Goal: Task Accomplishment & Management: Complete application form

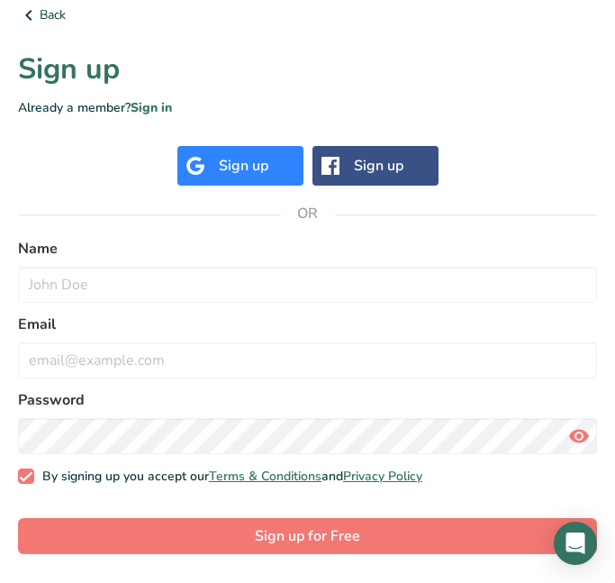
scroll to position [286, 0]
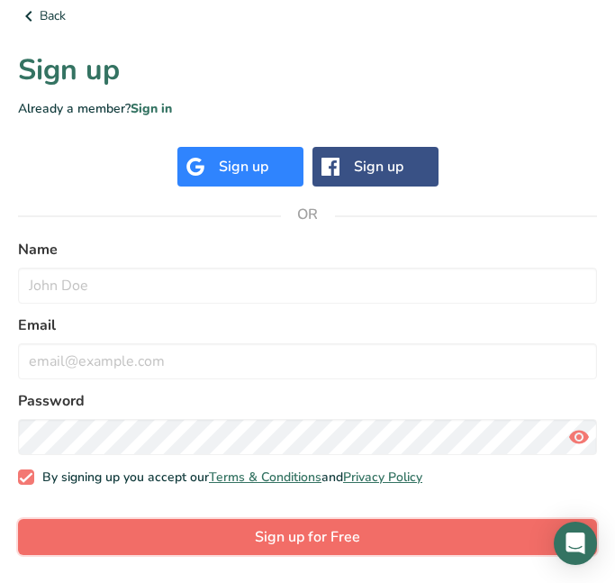
click at [280, 547] on span "Sign up for Free" at bounding box center [307, 537] width 105 height 22
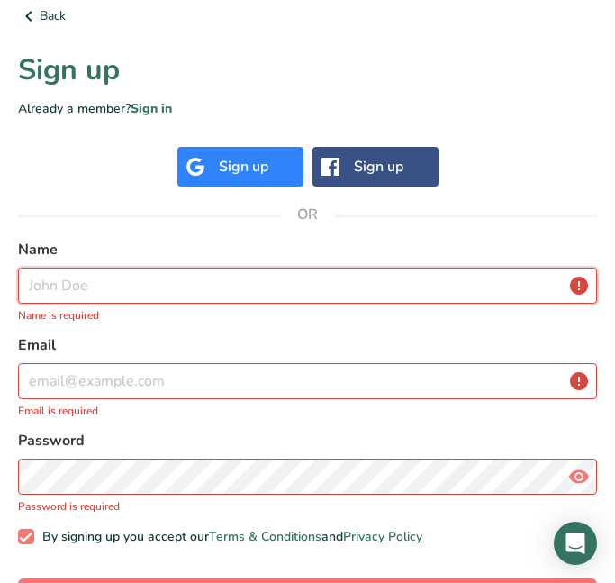
click at [195, 284] on input "text" at bounding box center [307, 286] width 579 height 36
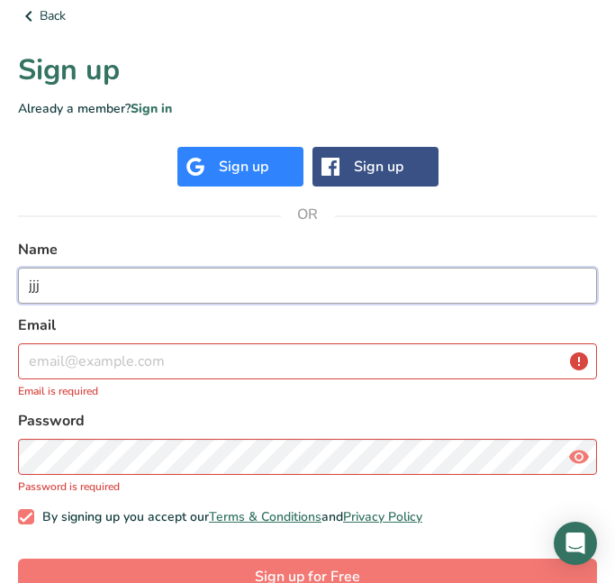
type input "jjj"
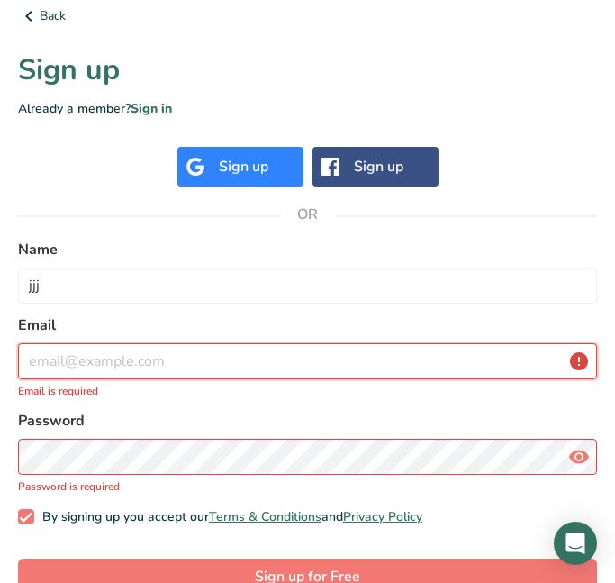
click at [147, 351] on input "email" at bounding box center [307, 361] width 579 height 36
type input "z"
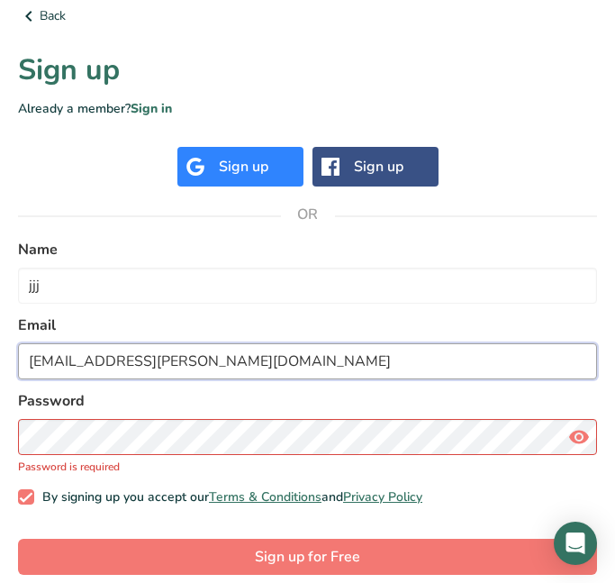
type input "[EMAIL_ADDRESS][PERSON_NAME][DOMAIN_NAME]"
click at [18, 539] on button "Sign up for Free" at bounding box center [307, 557] width 579 height 36
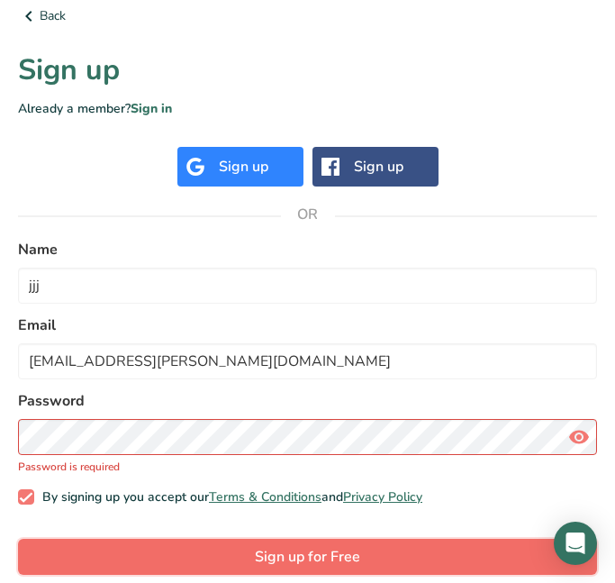
click at [503, 540] on button "Sign up for Free" at bounding box center [307, 557] width 579 height 36
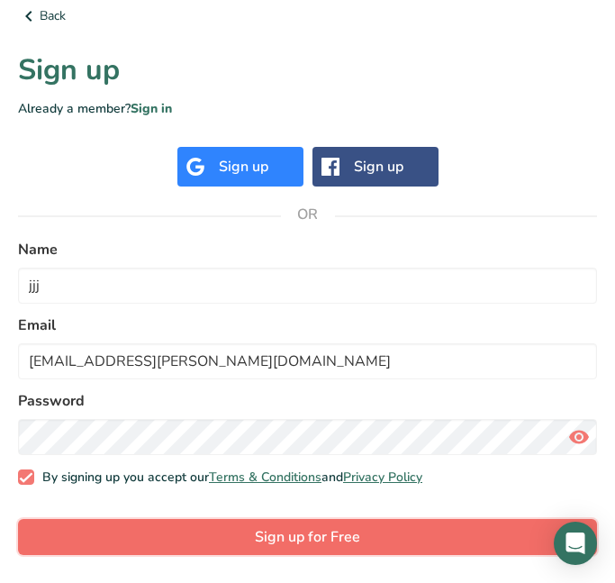
click at [474, 538] on button "Sign up for Free" at bounding box center [307, 537] width 579 height 36
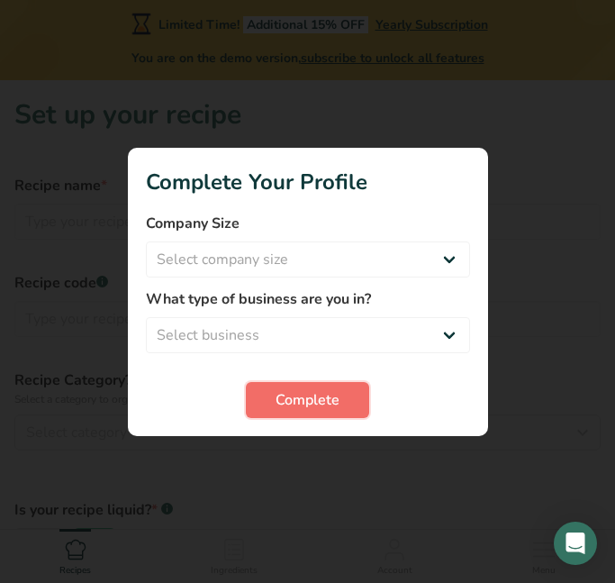
click at [338, 415] on button "Complete" at bounding box center [307, 400] width 123 height 36
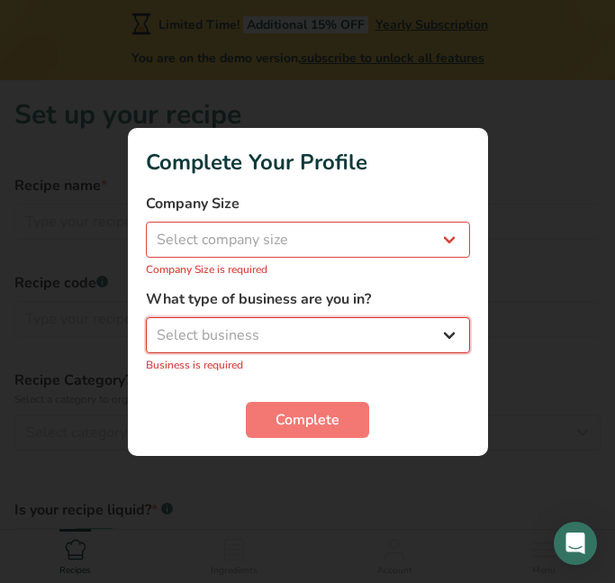
click at [320, 337] on select "Select business Packaged Food Manufacturer Restaurant & Cafe Bakery Meal Plans …" at bounding box center [308, 335] width 324 height 36
select select "1"
click at [146, 326] on select "Select business Packaged Food Manufacturer Restaurant & Cafe Bakery Meal Plans …" at bounding box center [308, 335] width 324 height 36
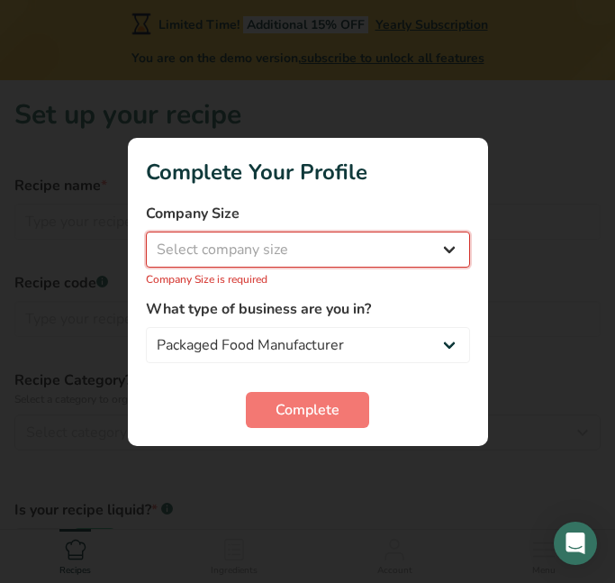
click at [288, 254] on select "Select company size Fewer than 10 Employees 10 to 50 Employees 51 to 500 Employ…" at bounding box center [308, 249] width 324 height 36
select select "1"
click at [146, 240] on select "Select company size Fewer than 10 Employees 10 to 50 Employees 51 to 500 Employ…" at bounding box center [308, 249] width 324 height 36
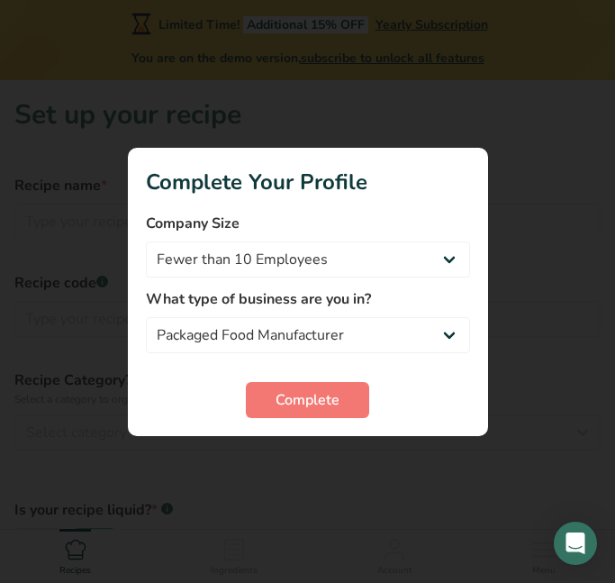
click at [372, 389] on div "Complete" at bounding box center [308, 400] width 324 height 36
click at [361, 386] on button "Complete" at bounding box center [307, 400] width 123 height 36
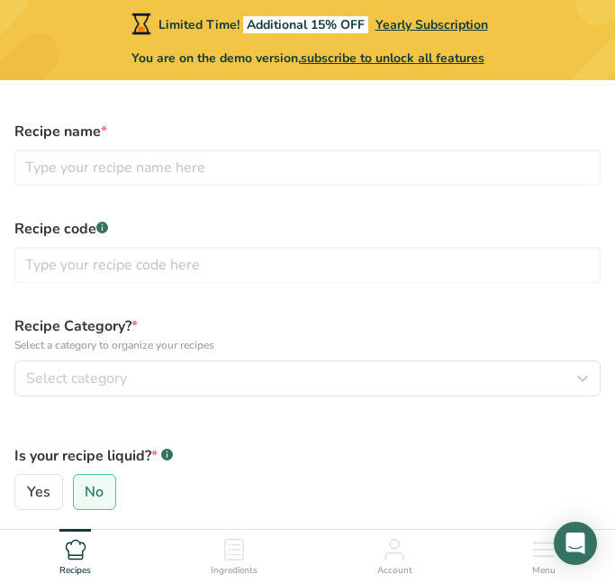
scroll to position [57, 0]
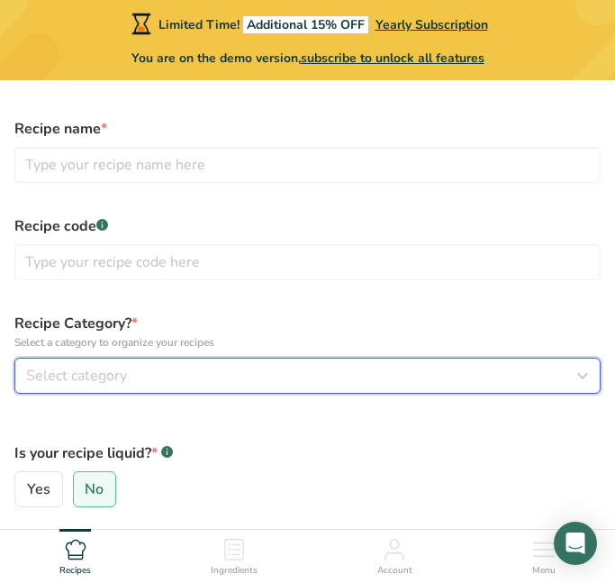
click at [83, 372] on span "Select category" at bounding box center [76, 376] width 101 height 22
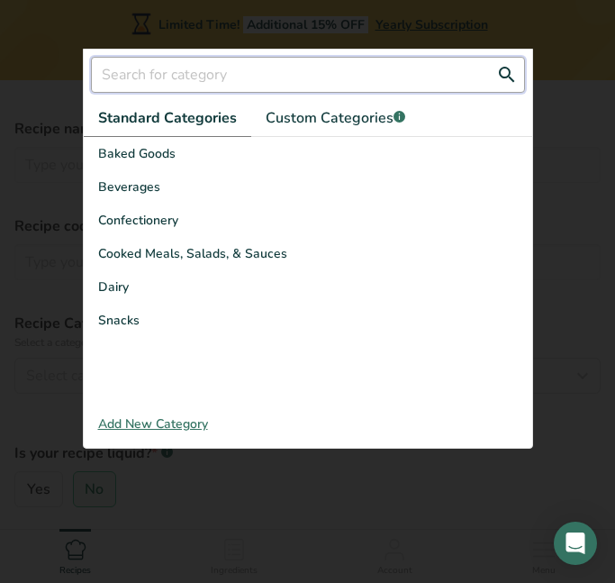
click at [170, 76] on input "text" at bounding box center [308, 75] width 434 height 36
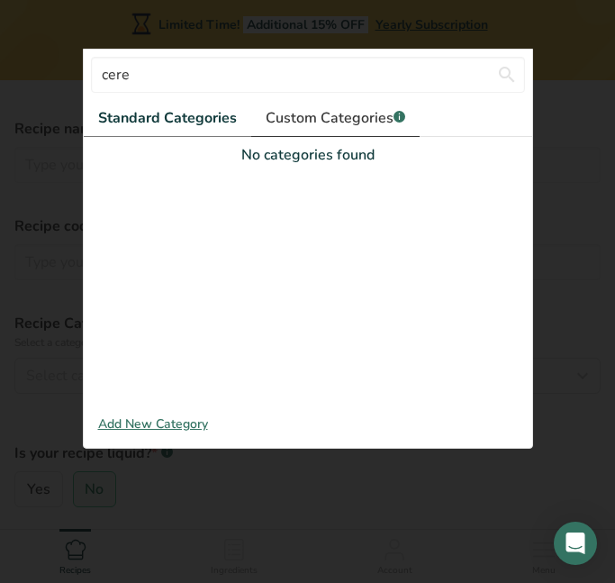
click at [315, 126] on span "Custom Categories .a-a{fill:#347362;}.b-a{fill:#fff;}" at bounding box center [336, 118] width 140 height 22
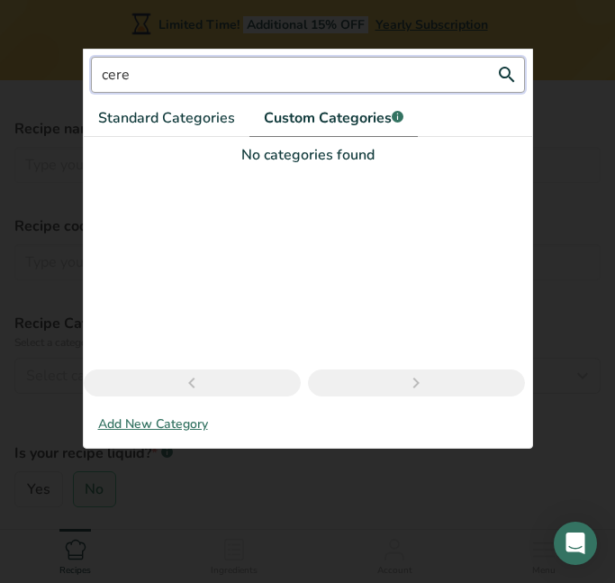
click at [211, 73] on input "cere" at bounding box center [308, 75] width 434 height 36
type input "c"
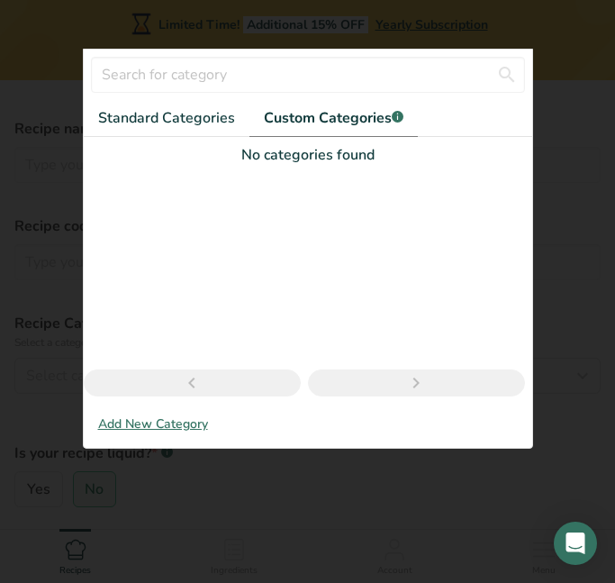
click at [262, 186] on div at bounding box center [308, 268] width 449 height 204
click at [173, 426] on div "Add New Category" at bounding box center [308, 423] width 449 height 19
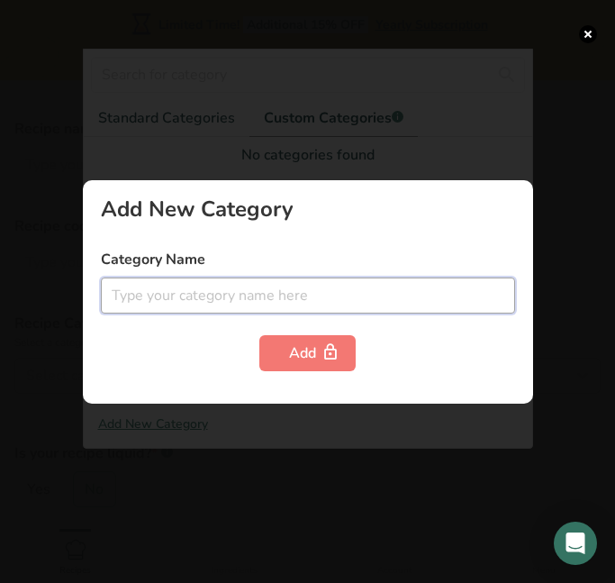
click at [295, 296] on input "text" at bounding box center [308, 295] width 414 height 36
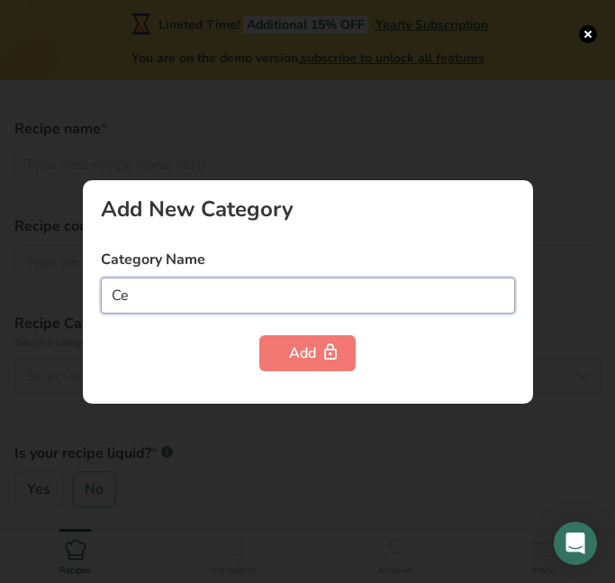
type input "C"
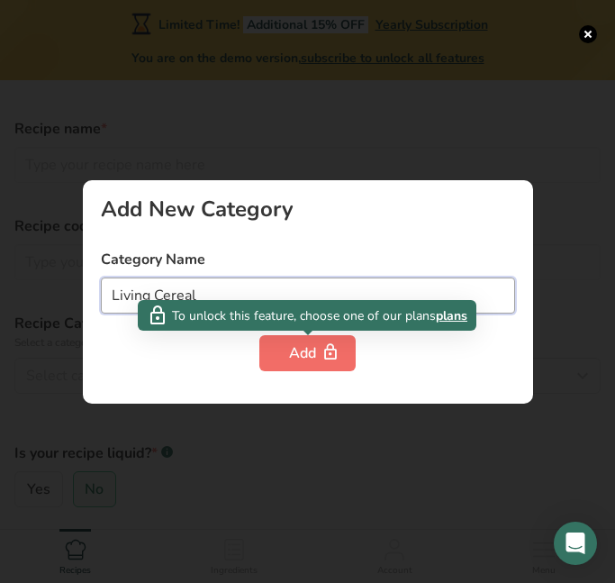
type input "Living Cereal"
click at [313, 339] on button "Add" at bounding box center [307, 353] width 96 height 36
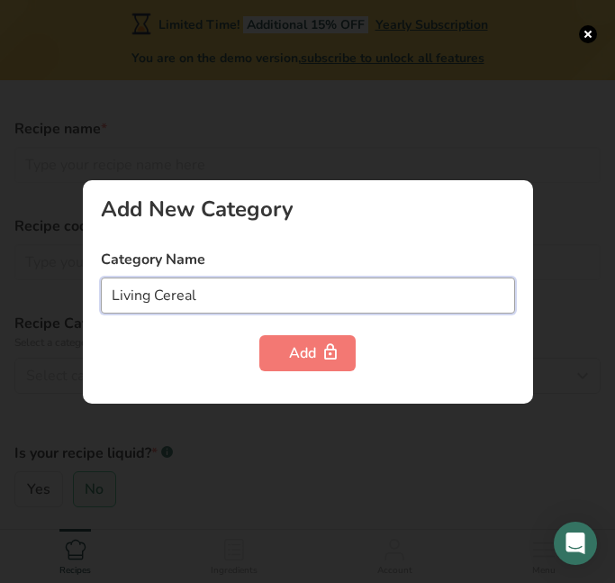
click at [287, 285] on input "Living Cereal" at bounding box center [308, 295] width 414 height 36
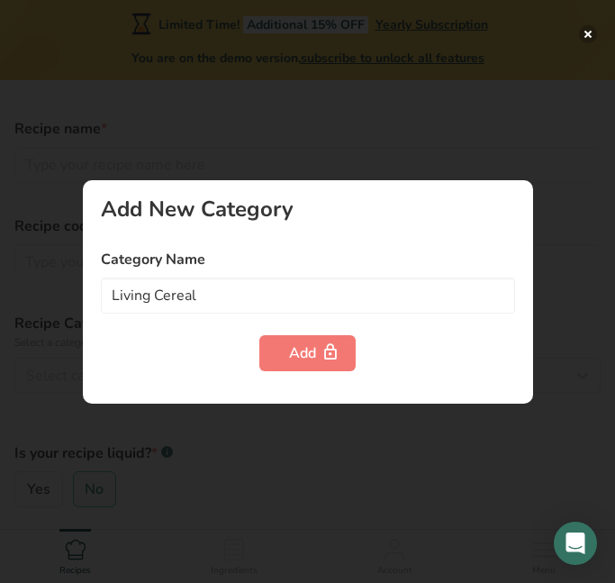
click at [588, 34] on button "button" at bounding box center [588, 34] width 18 height 18
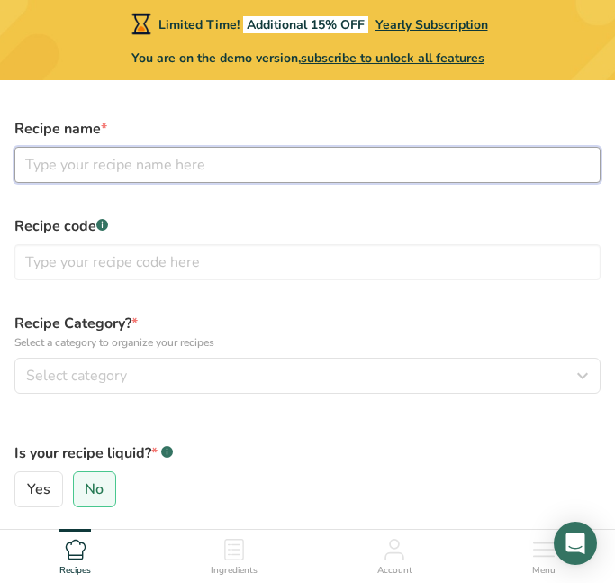
click at [149, 178] on input "text" at bounding box center [307, 165] width 586 height 36
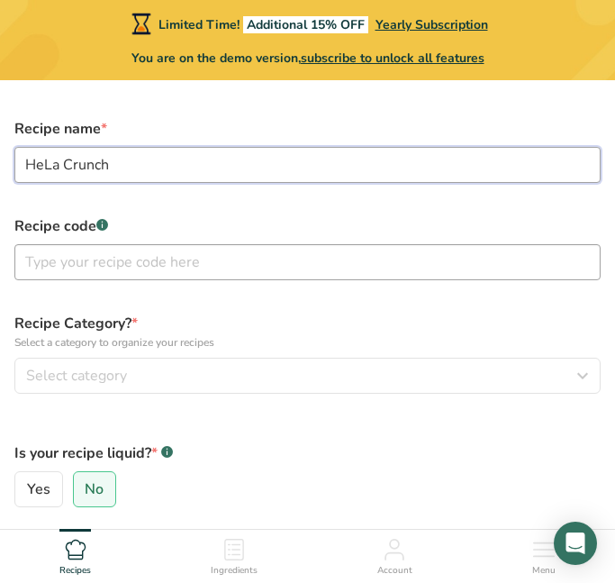
type input "HeLa Crunch"
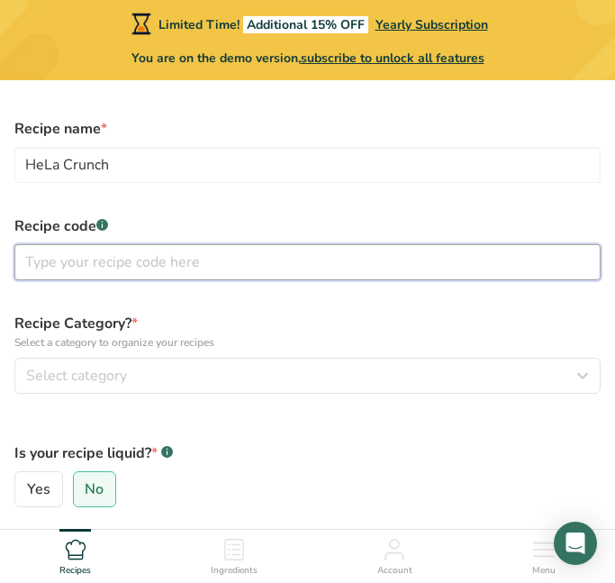
click at [211, 252] on input "text" at bounding box center [307, 262] width 586 height 36
type input "83674562"
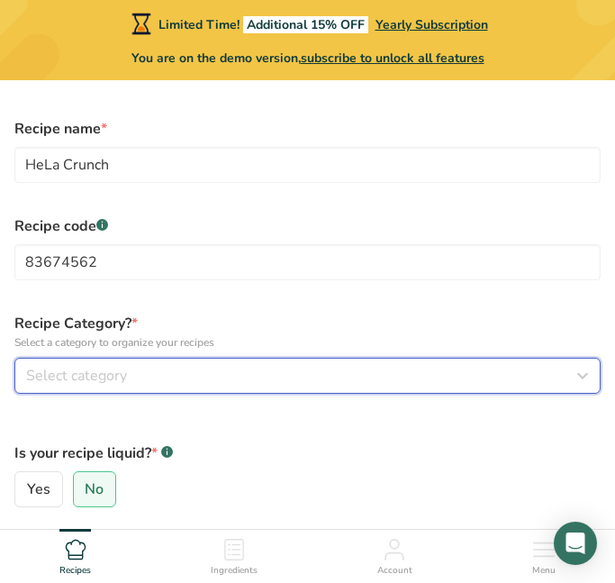
click at [331, 360] on button "Select category" at bounding box center [307, 376] width 586 height 36
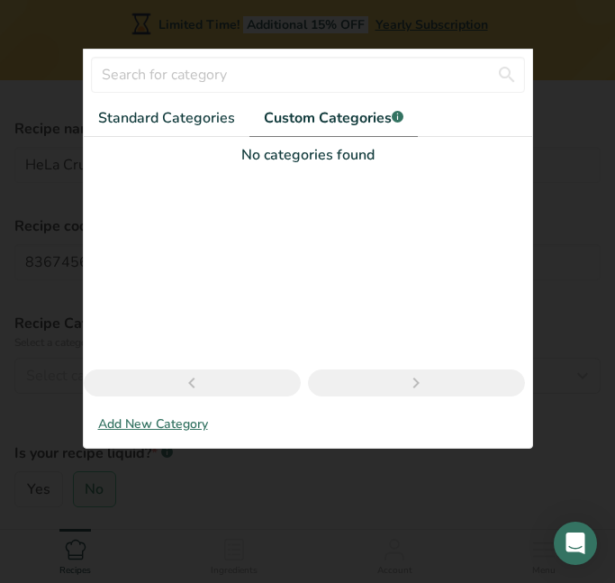
click at [179, 140] on div "No categories found" at bounding box center [308, 272] width 449 height 270
click at [170, 130] on link "Standard Categories" at bounding box center [167, 118] width 166 height 37
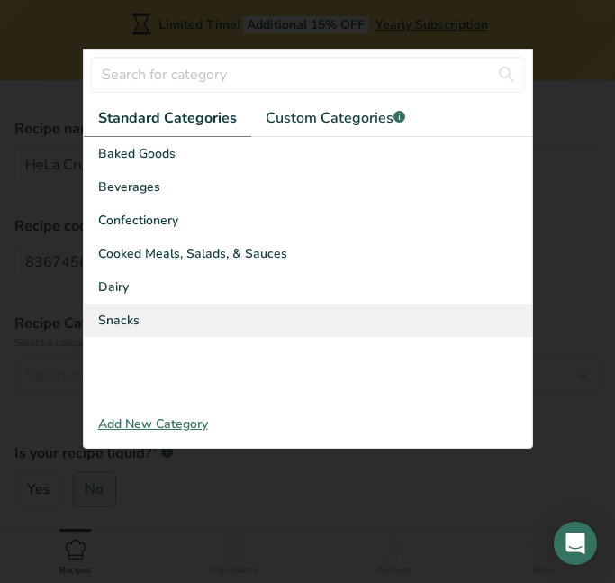
click at [208, 315] on div "Snacks" at bounding box center [308, 320] width 449 height 33
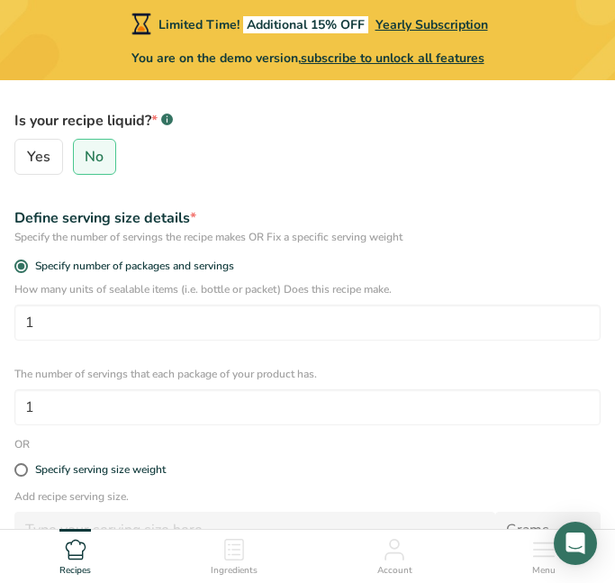
scroll to position [394, 0]
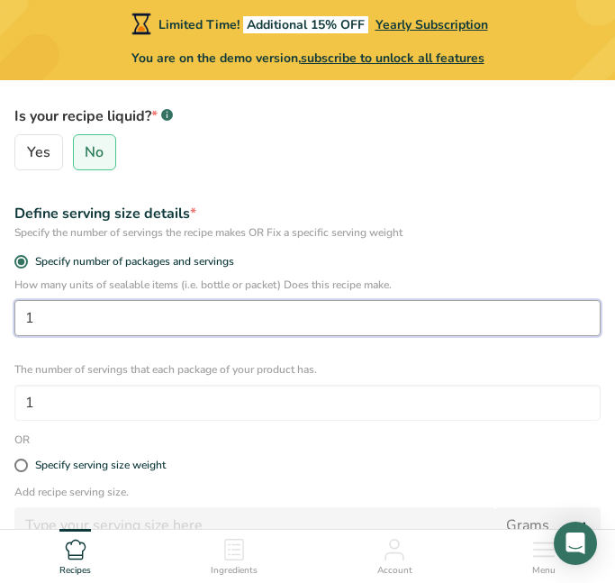
click at [189, 312] on input "1" at bounding box center [307, 318] width 586 height 36
type input "1"
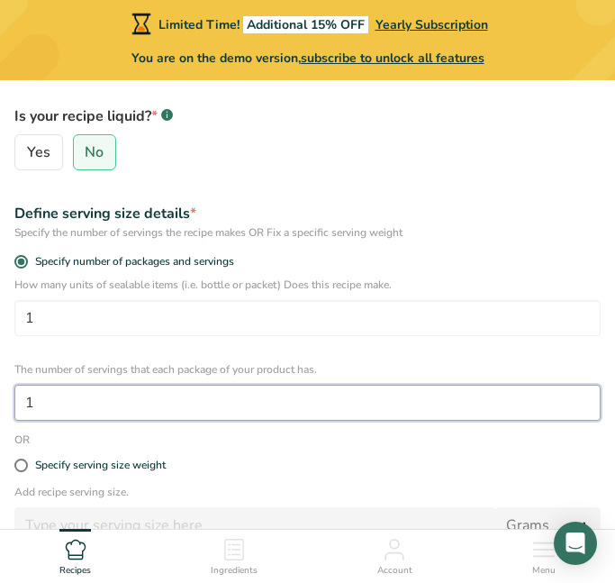
click at [92, 411] on input "1" at bounding box center [307, 403] width 586 height 36
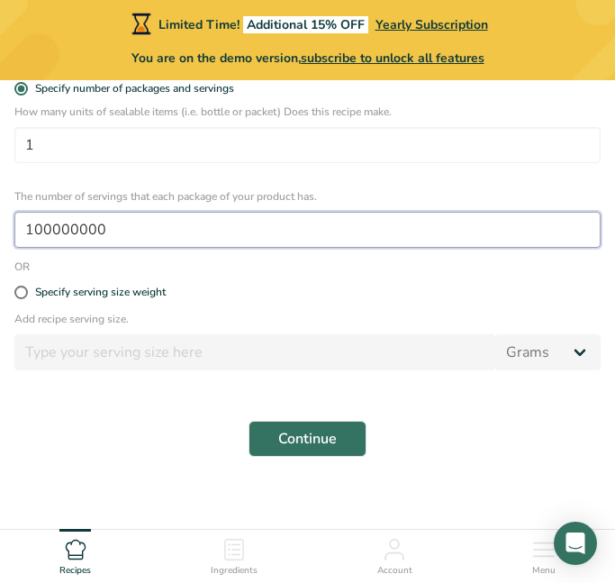
scroll to position [603, 0]
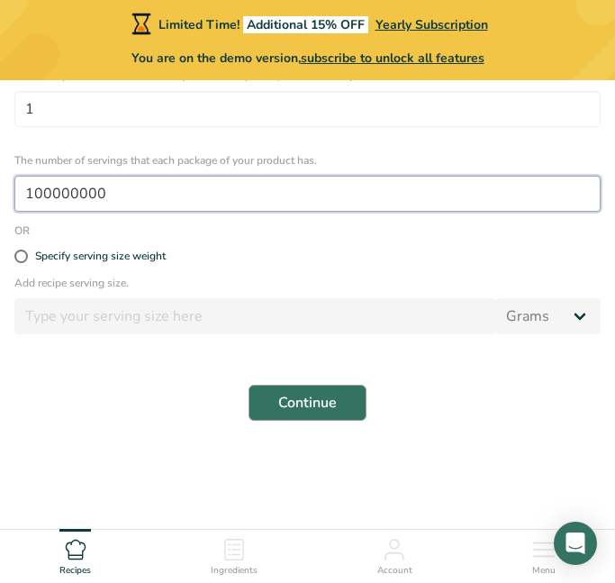
type input "100000000"
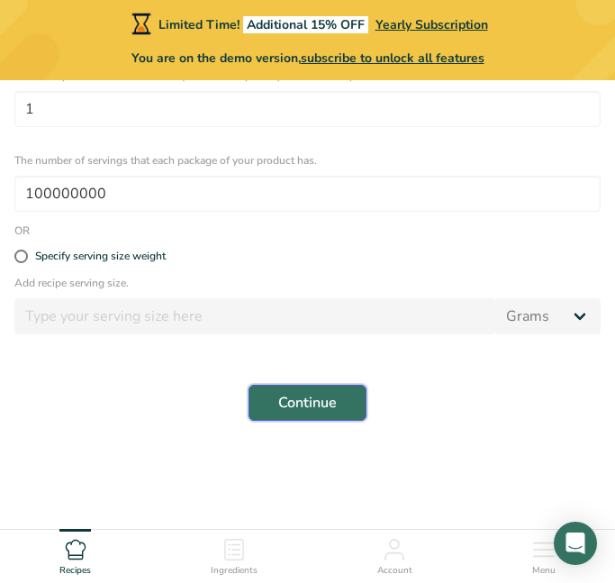
click at [310, 413] on span "Continue" at bounding box center [307, 403] width 59 height 22
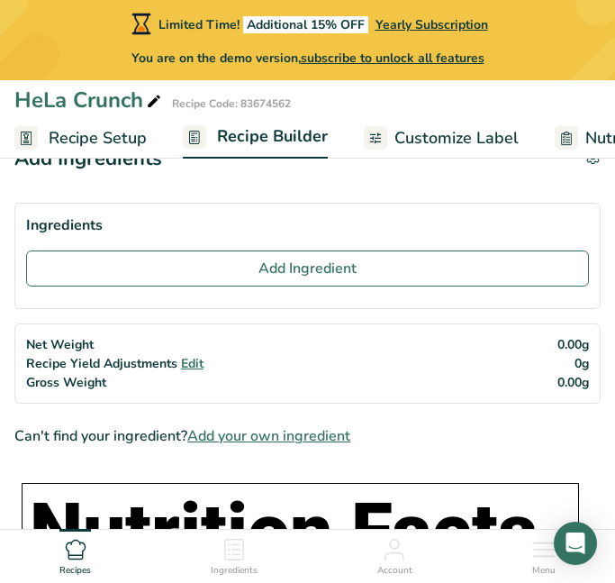
scroll to position [50, 0]
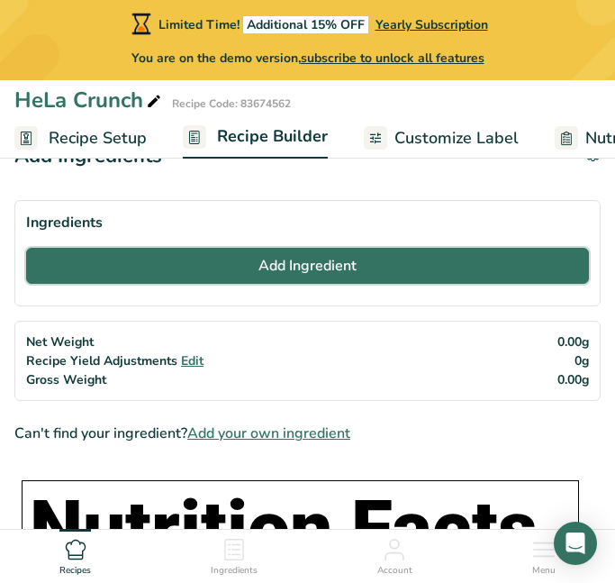
click at [133, 277] on button "Add Ingredient" at bounding box center [307, 266] width 563 height 36
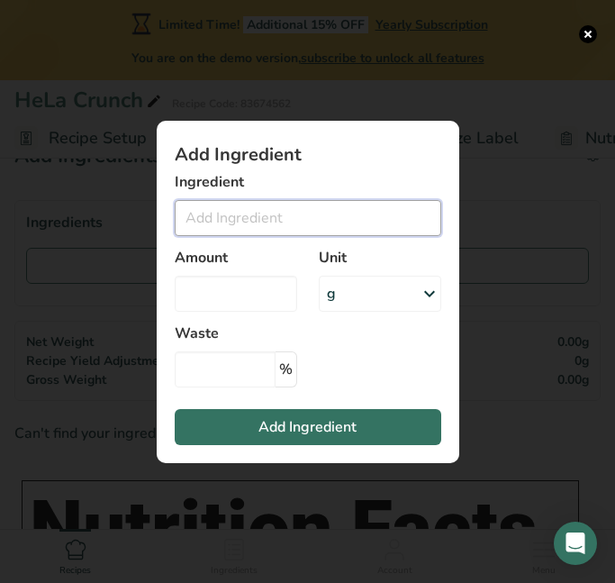
click at [265, 233] on input "Add ingredient modal" at bounding box center [308, 218] width 267 height 36
paste input "[PERSON_NAME] — A poor [DEMOGRAPHIC_DATA] tobacco farmer whose [MEDICAL_DATA] c…"
type input "[PERSON_NAME] (A poor [DEMOGRAPHIC_DATA] tobacco farmer whose [MEDICAL_DATA] ce…"
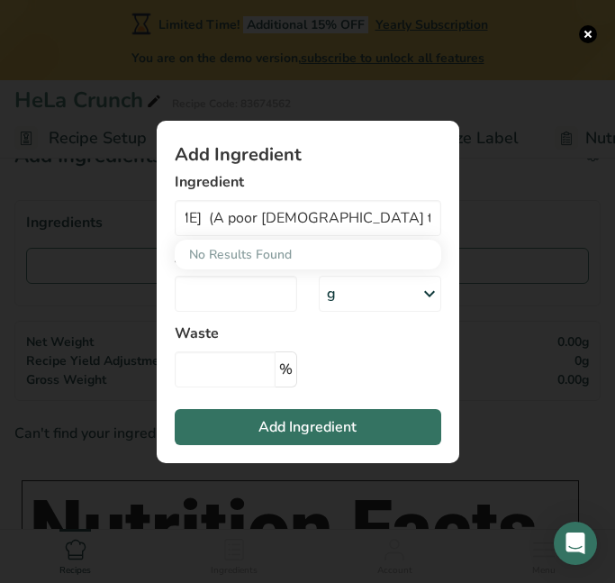
scroll to position [0, 0]
click at [301, 295] on div "Amount" at bounding box center [236, 279] width 144 height 86
click at [322, 295] on div "g" at bounding box center [380, 294] width 122 height 36
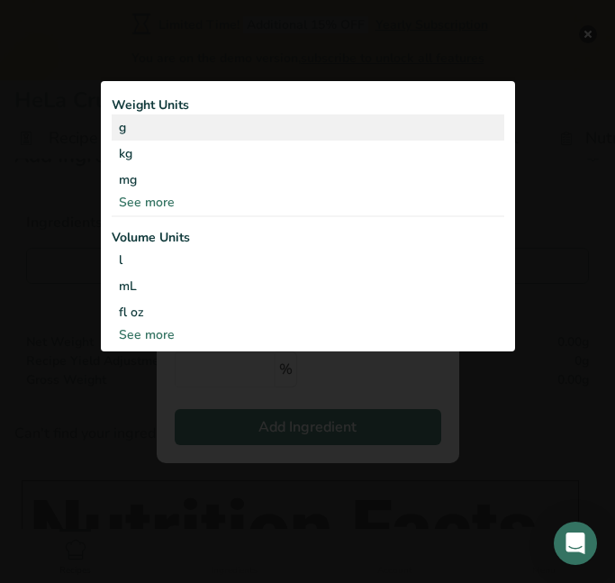
click at [177, 134] on div "g" at bounding box center [308, 127] width 393 height 26
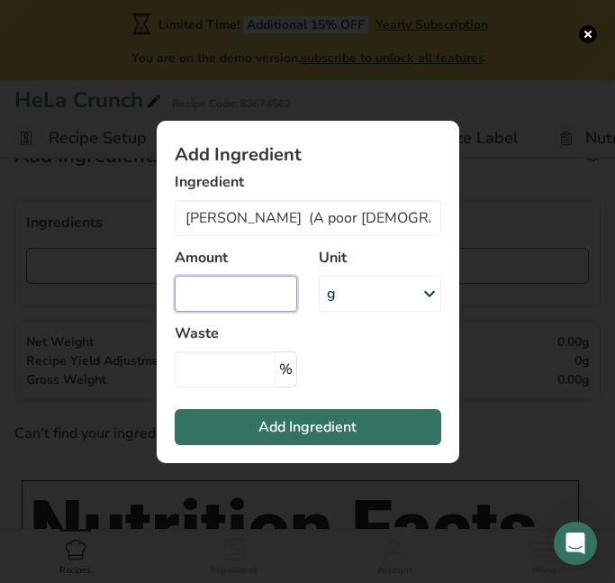
click at [281, 305] on input "Add ingredient modal" at bounding box center [236, 294] width 122 height 36
type input "67"
click at [240, 377] on input "Add ingredient modal" at bounding box center [225, 369] width 101 height 36
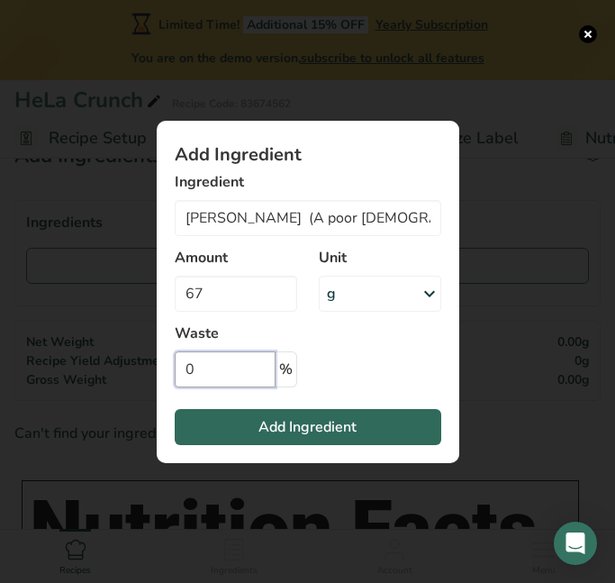
type input "0"
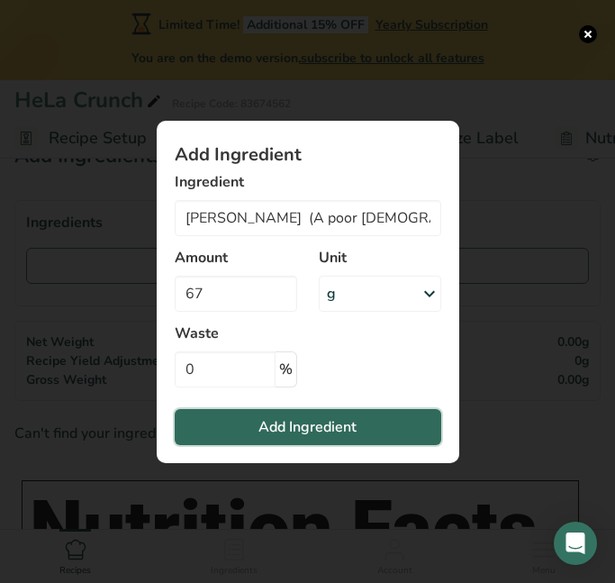
click at [335, 427] on span "Add Ingredient" at bounding box center [307, 427] width 98 height 22
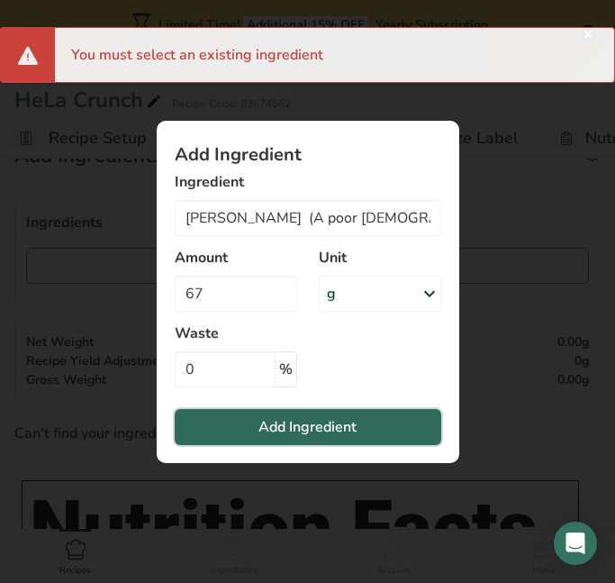
click at [377, 413] on button "Add Ingredient" at bounding box center [308, 427] width 267 height 36
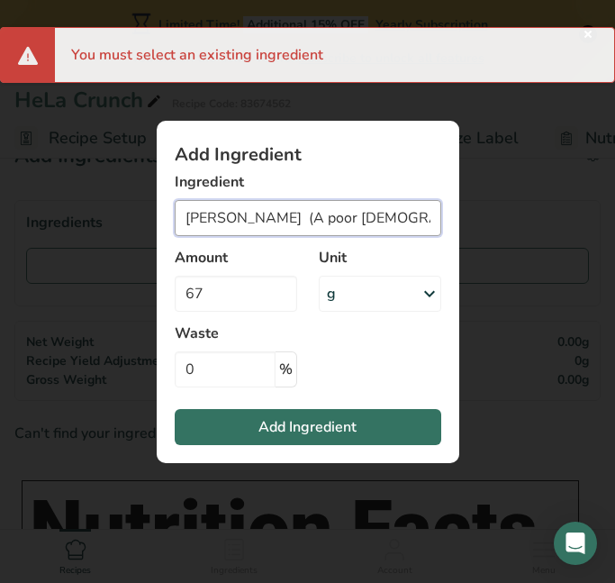
click at [268, 210] on input "[PERSON_NAME] (A poor [DEMOGRAPHIC_DATA] tobacco farmer whose [MEDICAL_DATA] ce…" at bounding box center [308, 218] width 267 height 36
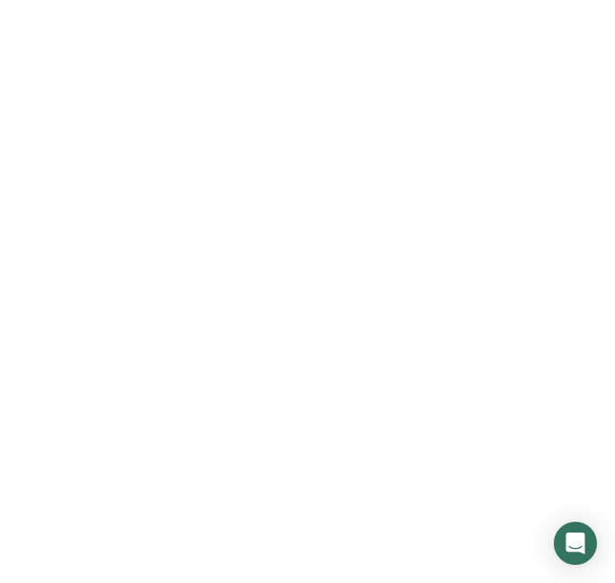
scroll to position [286, 0]
